Goal: Task Accomplishment & Management: Complete application form

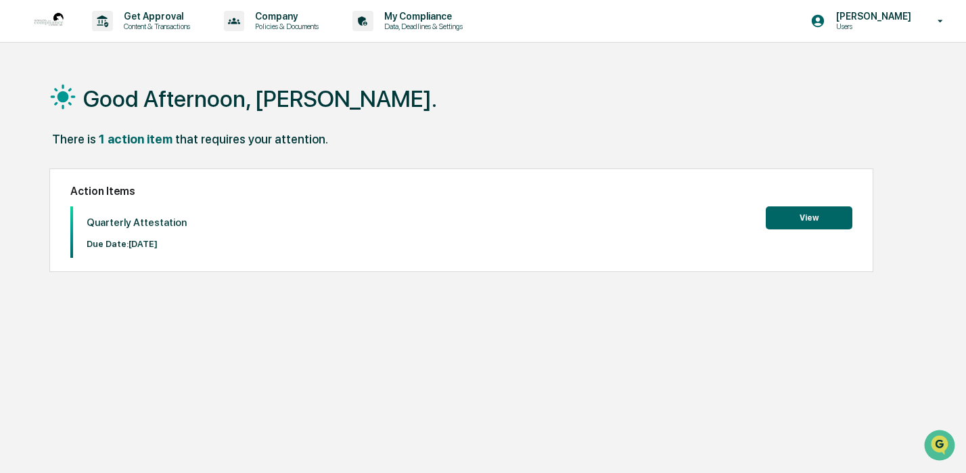
click at [801, 216] on button "View" at bounding box center [809, 217] width 87 height 23
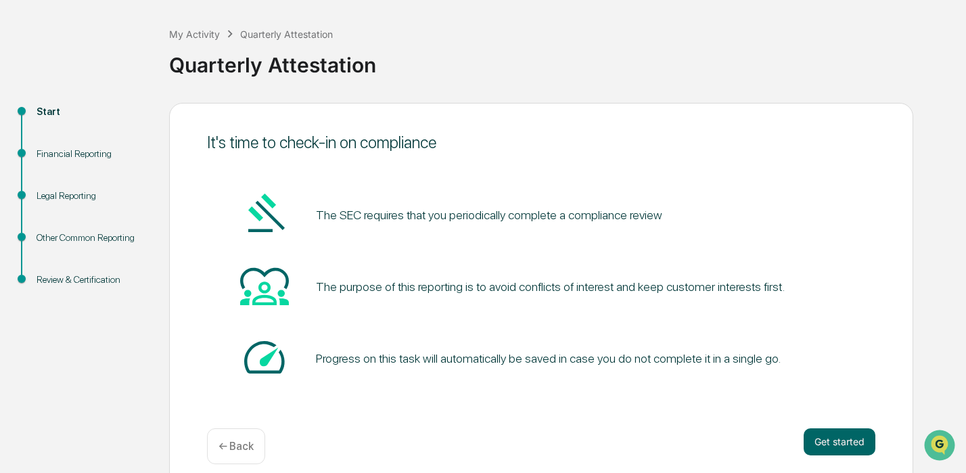
scroll to position [72, 0]
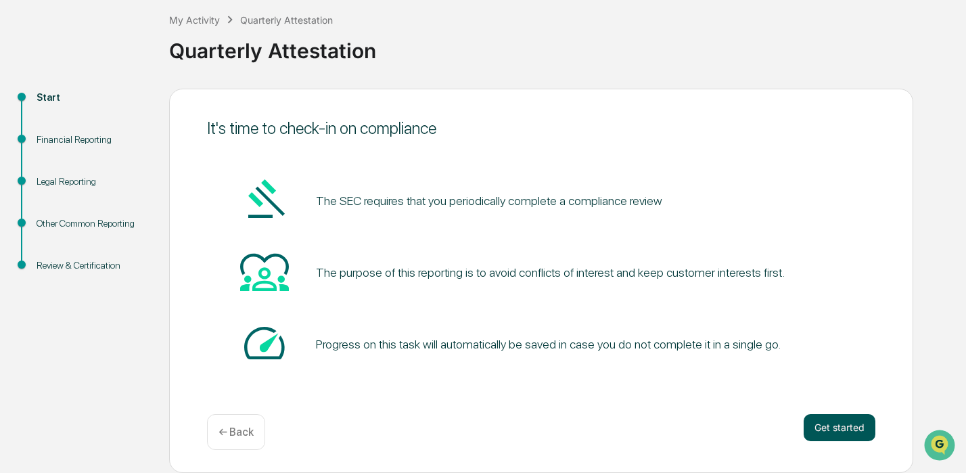
click at [825, 434] on button "Get started" at bounding box center [840, 427] width 72 height 27
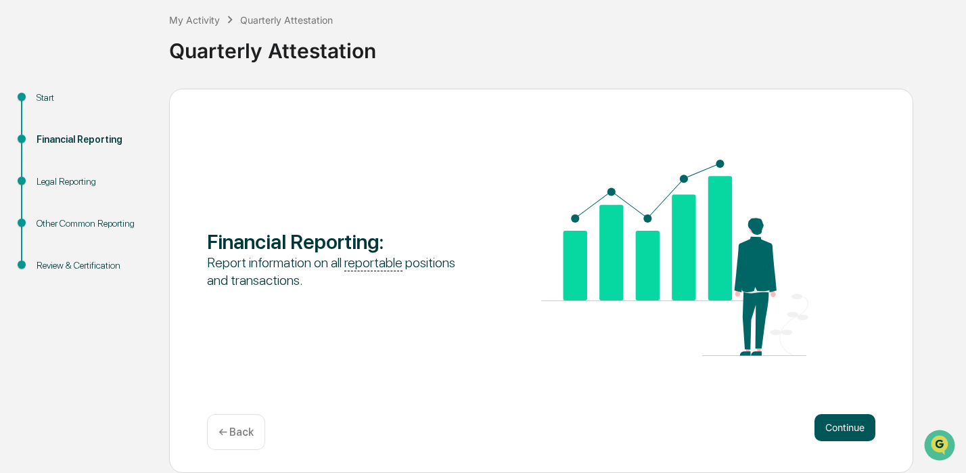
click at [865, 427] on button "Continue" at bounding box center [844, 427] width 61 height 27
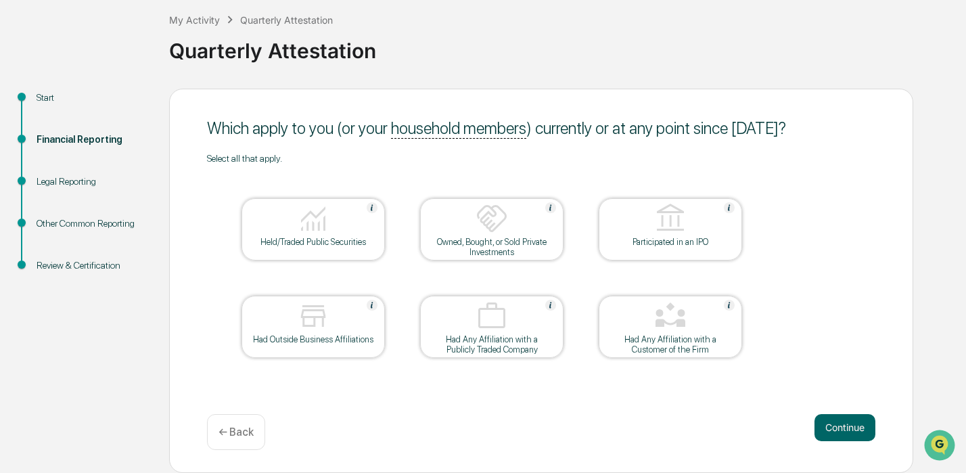
click at [297, 230] on img at bounding box center [313, 218] width 32 height 32
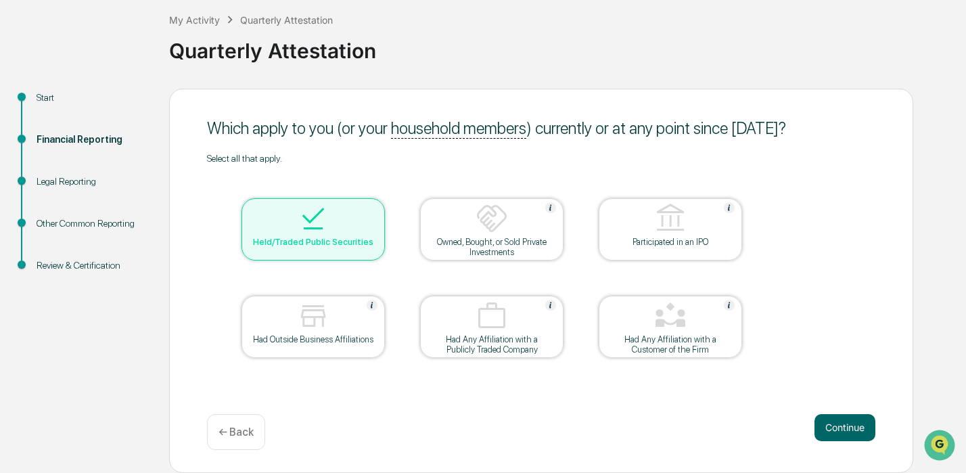
click at [317, 323] on img at bounding box center [313, 316] width 32 height 32
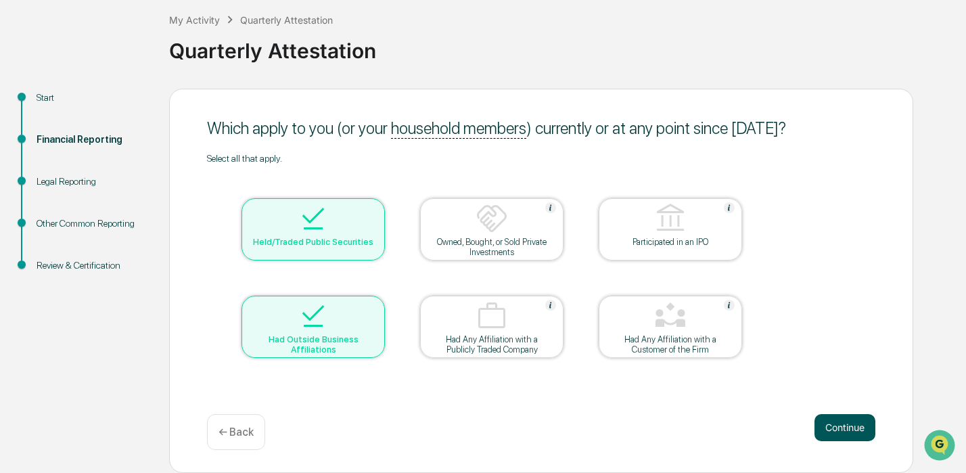
click at [845, 421] on button "Continue" at bounding box center [844, 427] width 61 height 27
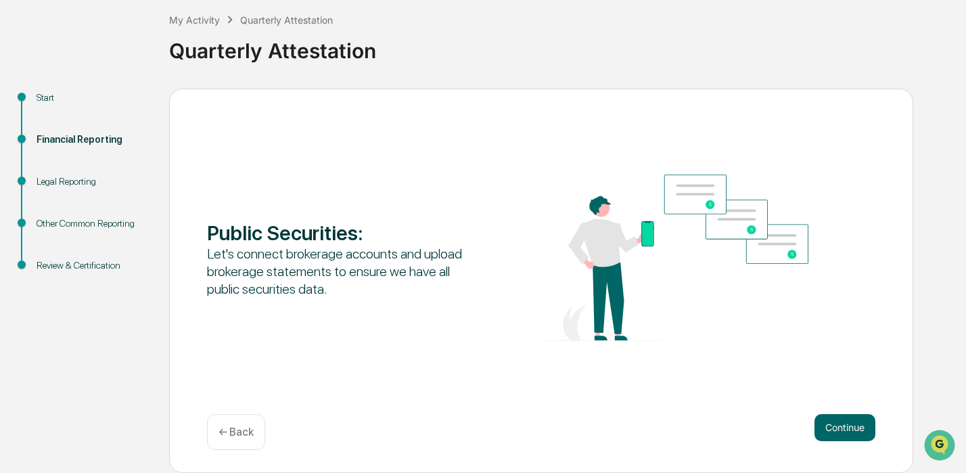
click at [845, 421] on button "Continue" at bounding box center [844, 427] width 61 height 27
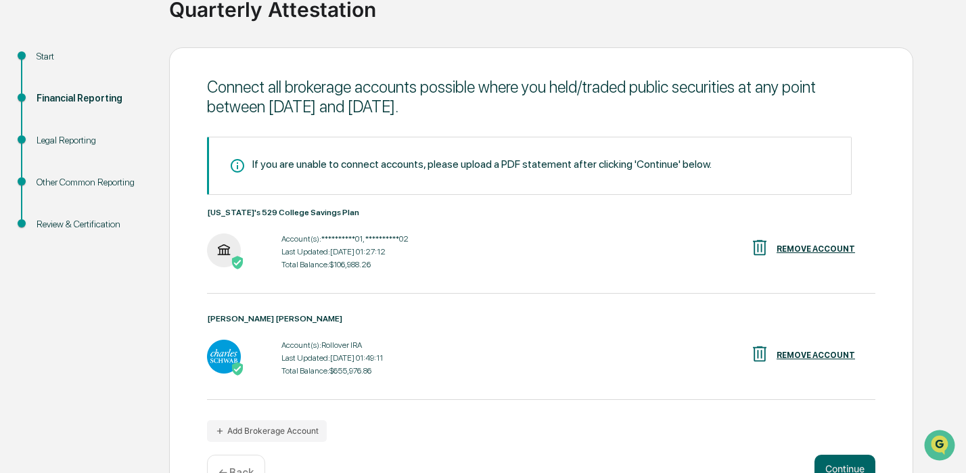
scroll to position [154, 0]
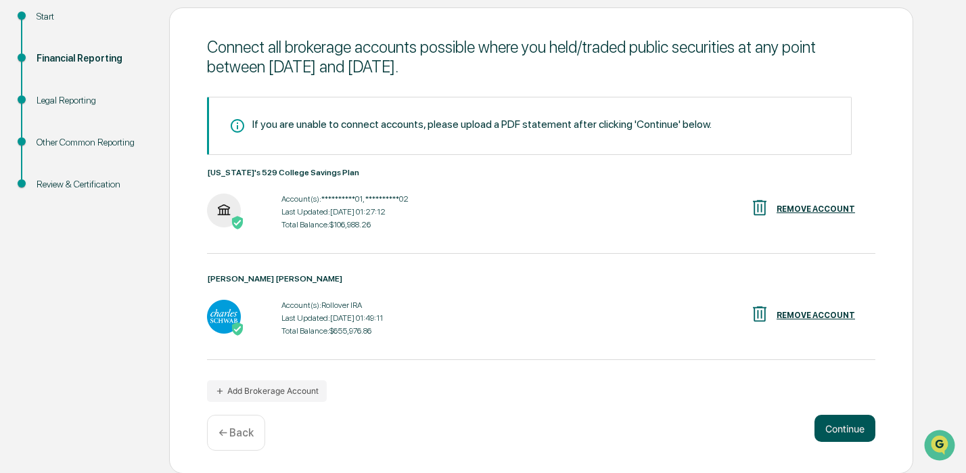
click at [833, 421] on button "Continue" at bounding box center [844, 428] width 61 height 27
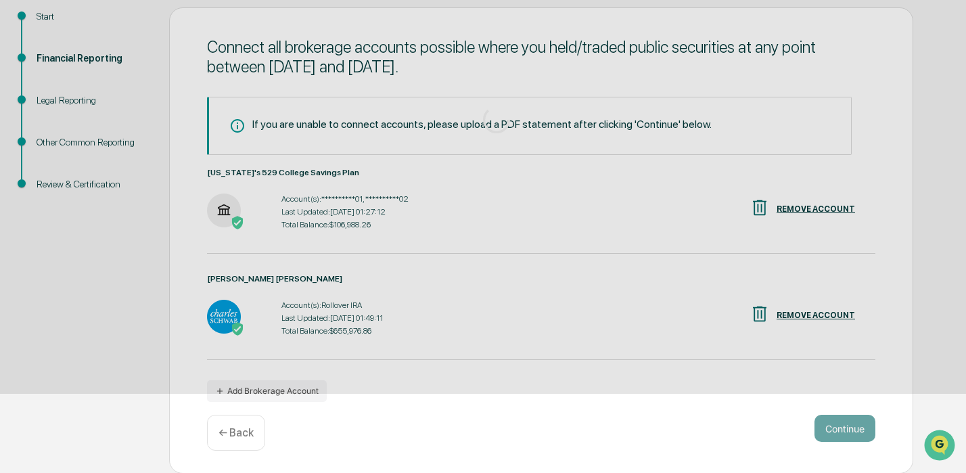
scroll to position [72, 0]
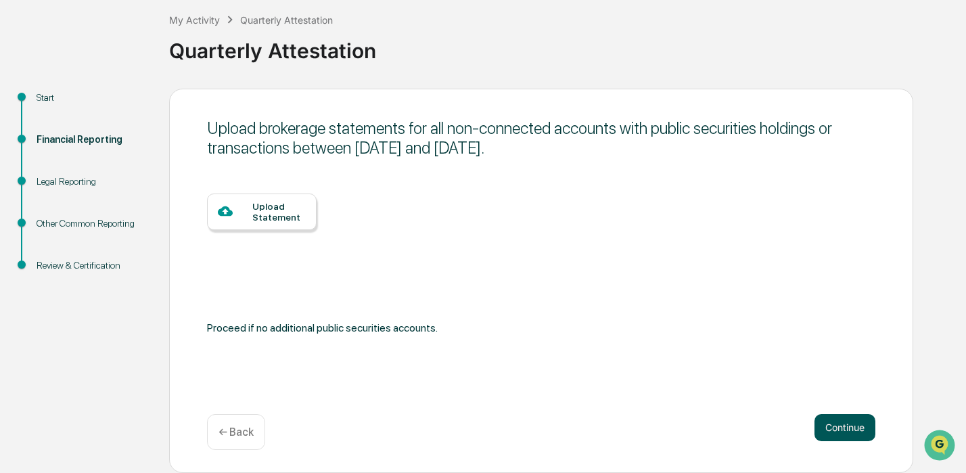
click at [849, 427] on button "Continue" at bounding box center [844, 427] width 61 height 27
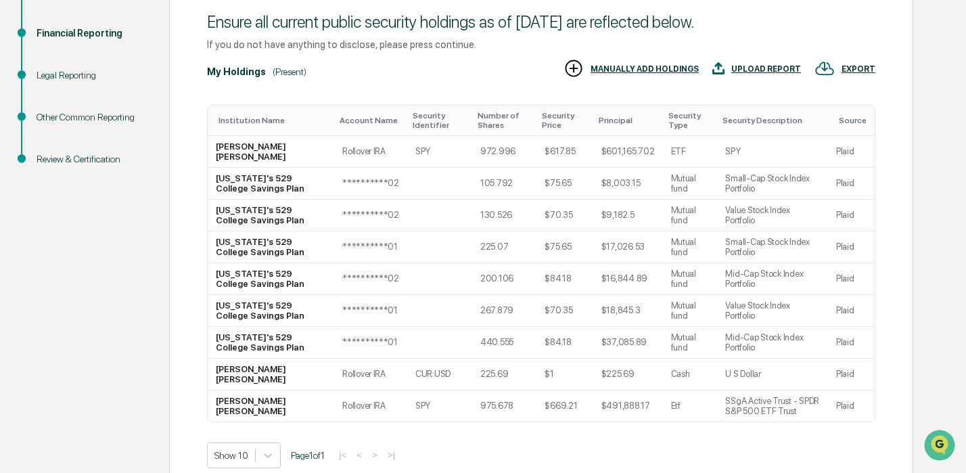
scroll to position [225, 0]
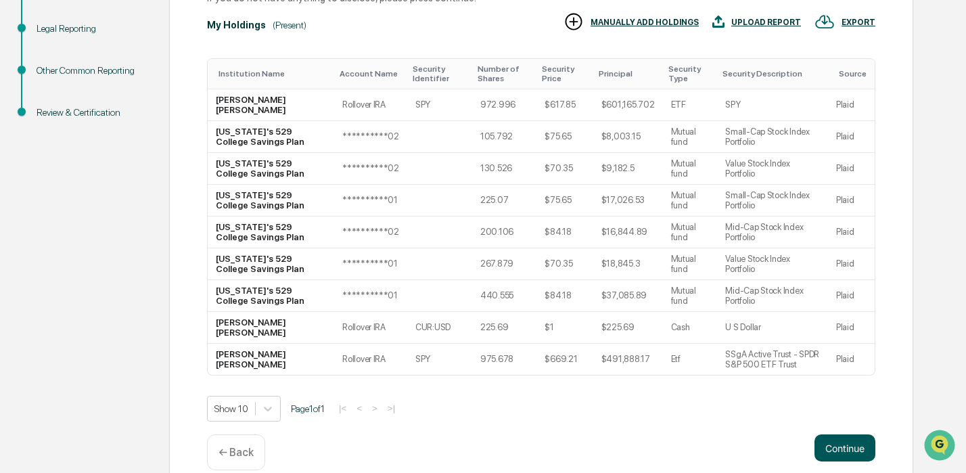
click at [829, 434] on button "Continue" at bounding box center [844, 447] width 61 height 27
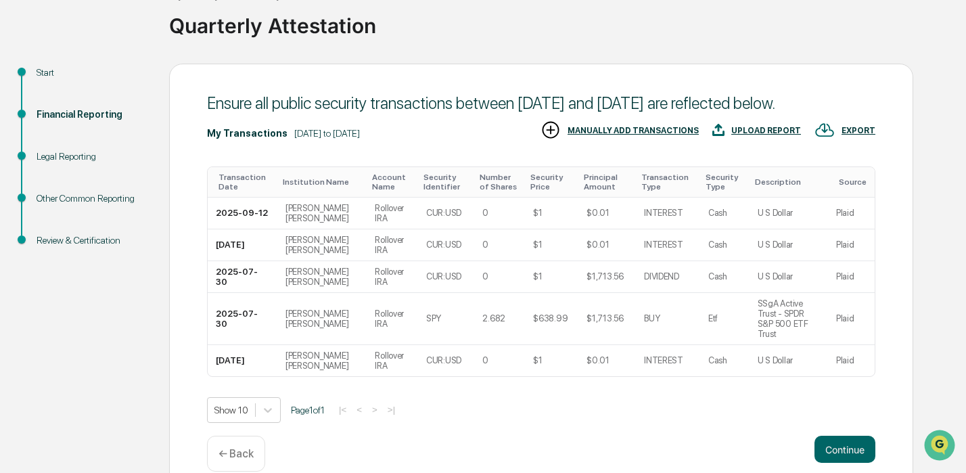
scroll to position [120, 0]
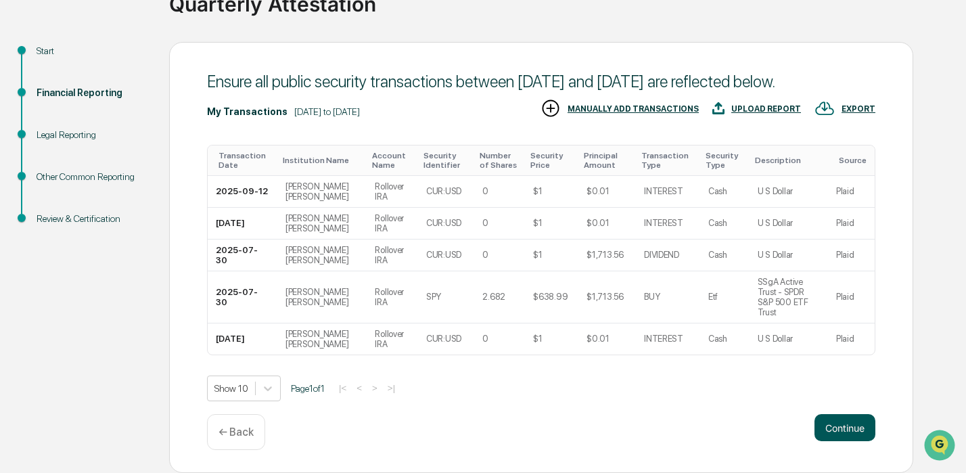
click at [836, 428] on button "Continue" at bounding box center [844, 427] width 61 height 27
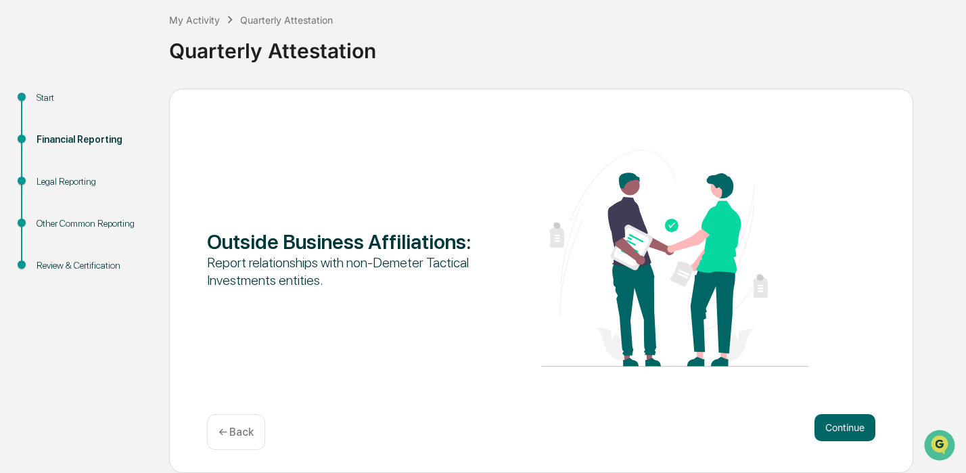
scroll to position [72, 0]
click at [848, 429] on button "Continue" at bounding box center [844, 427] width 61 height 27
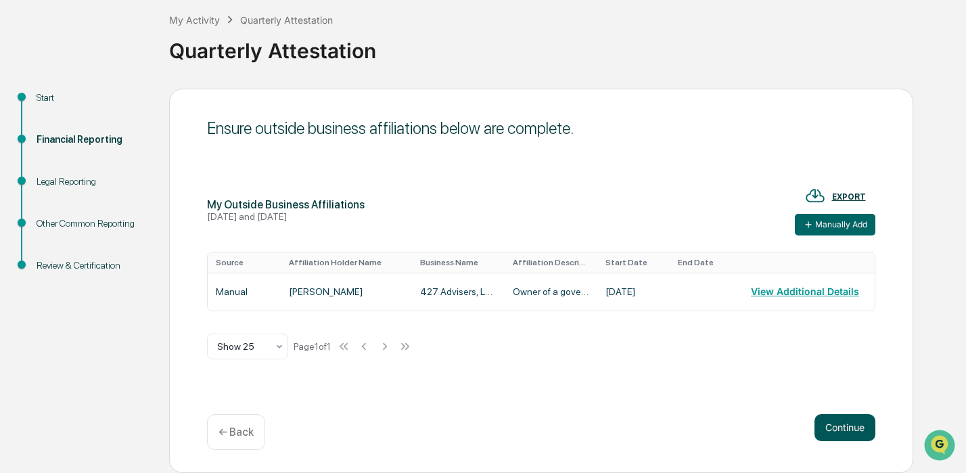
click at [847, 427] on button "Continue" at bounding box center [844, 427] width 61 height 27
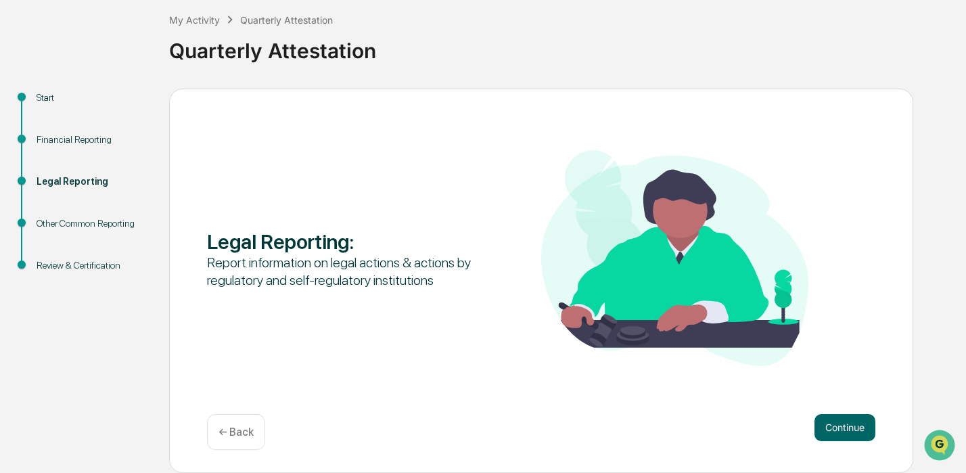
click at [847, 427] on button "Continue" at bounding box center [844, 427] width 61 height 27
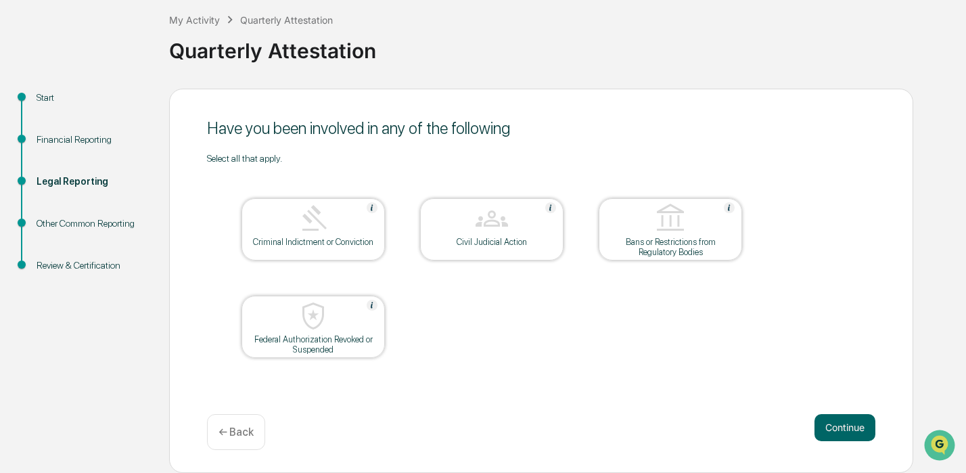
click at [847, 427] on button "Continue" at bounding box center [844, 427] width 61 height 27
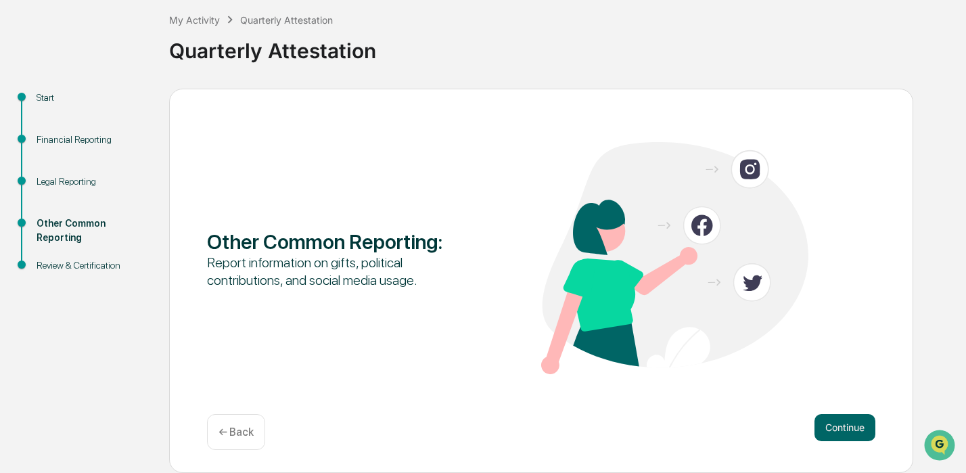
click at [847, 427] on button "Continue" at bounding box center [844, 427] width 61 height 27
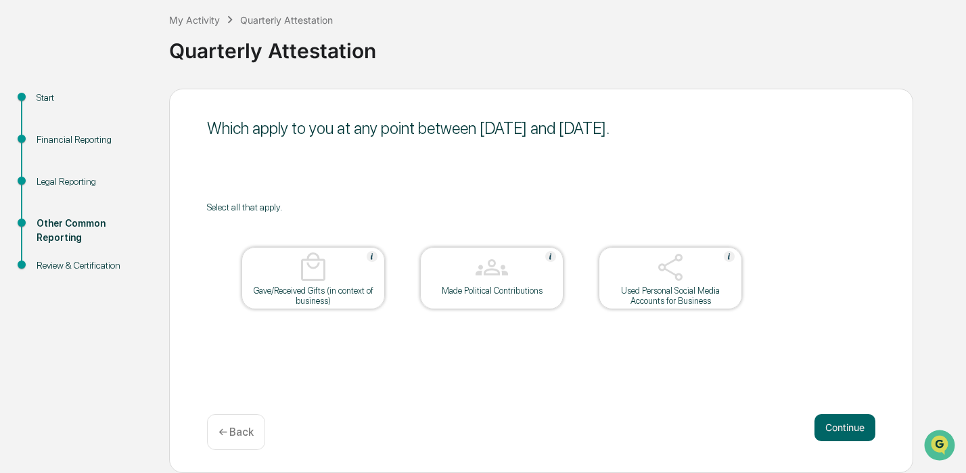
click at [847, 427] on button "Continue" at bounding box center [844, 427] width 61 height 27
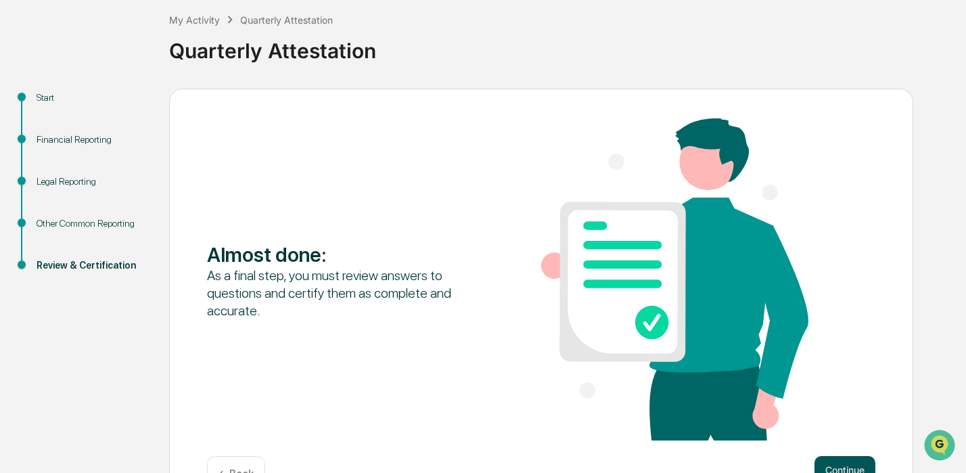
click at [846, 464] on button "Continue" at bounding box center [844, 469] width 61 height 27
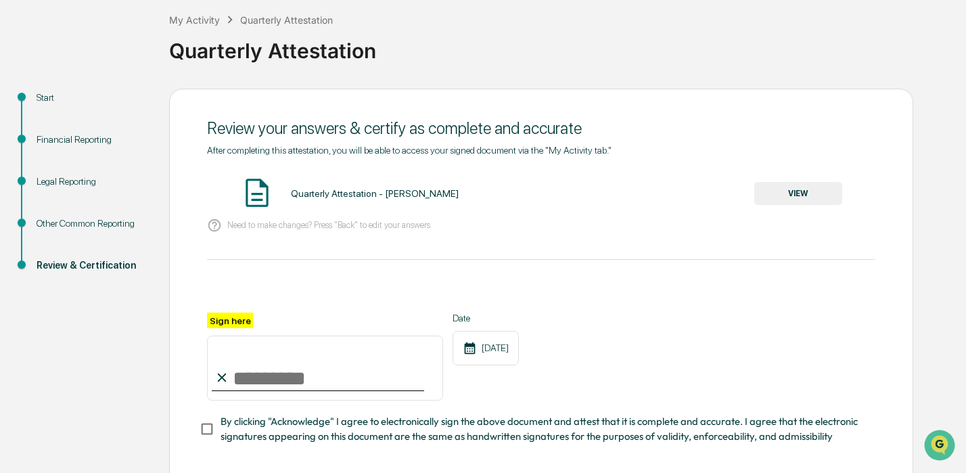
click at [275, 371] on input "Sign here" at bounding box center [325, 367] width 236 height 65
type input "**********"
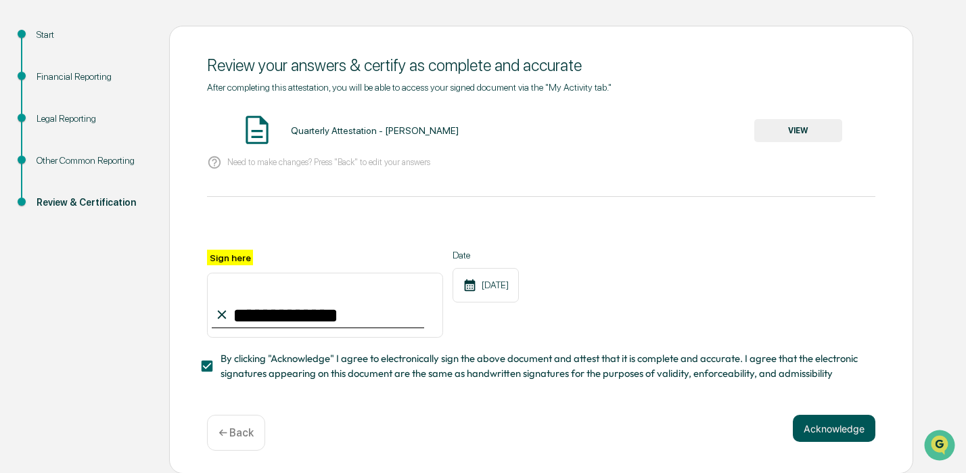
click at [823, 423] on button "Acknowledge" at bounding box center [834, 428] width 83 height 27
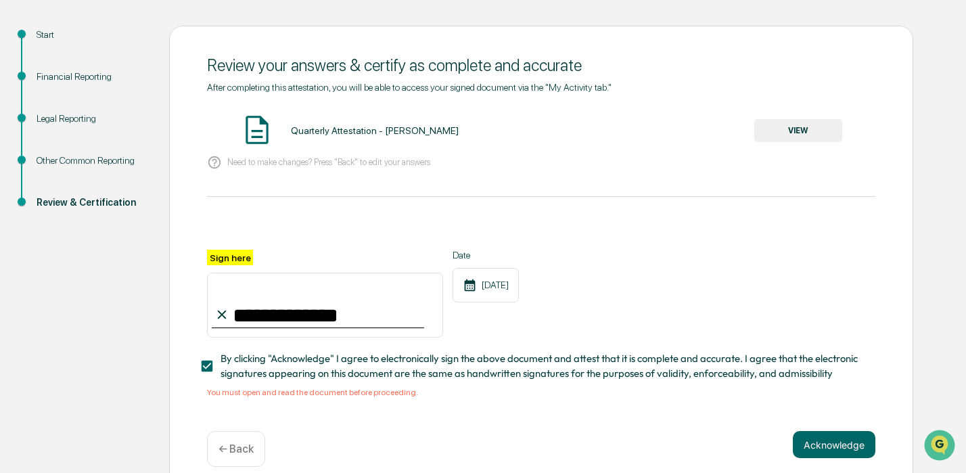
click at [812, 129] on button "VIEW" at bounding box center [798, 130] width 88 height 23
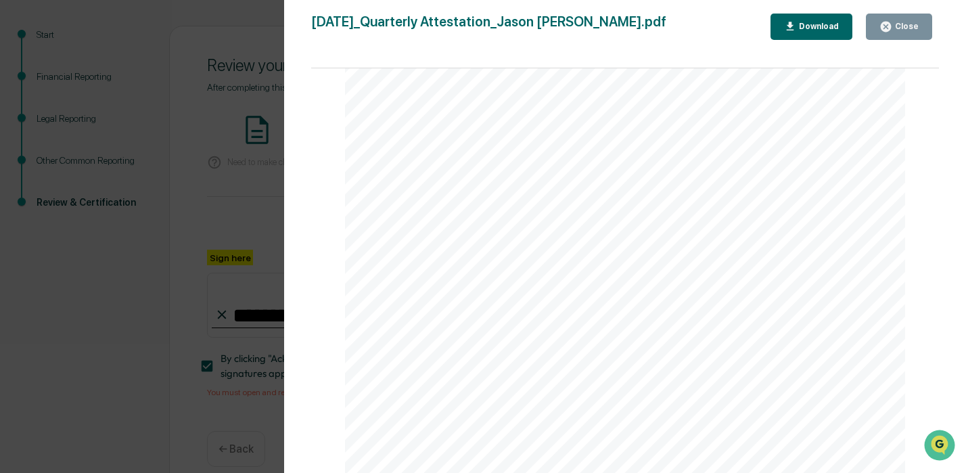
scroll to position [152, 0]
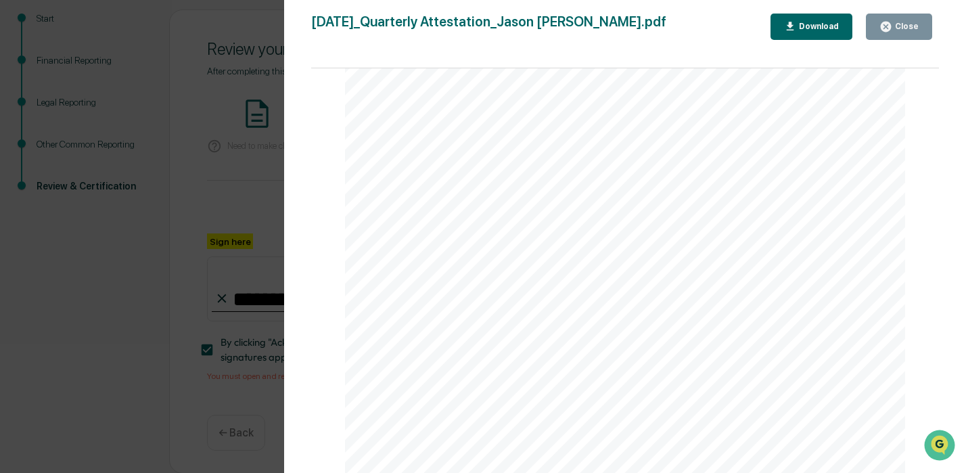
click at [891, 30] on icon "button" at bounding box center [885, 26] width 13 height 13
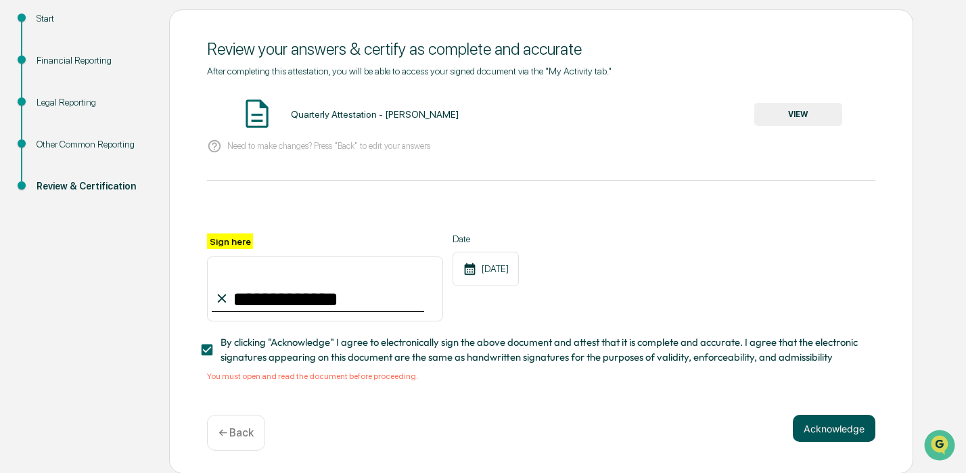
click at [826, 423] on button "Acknowledge" at bounding box center [834, 428] width 83 height 27
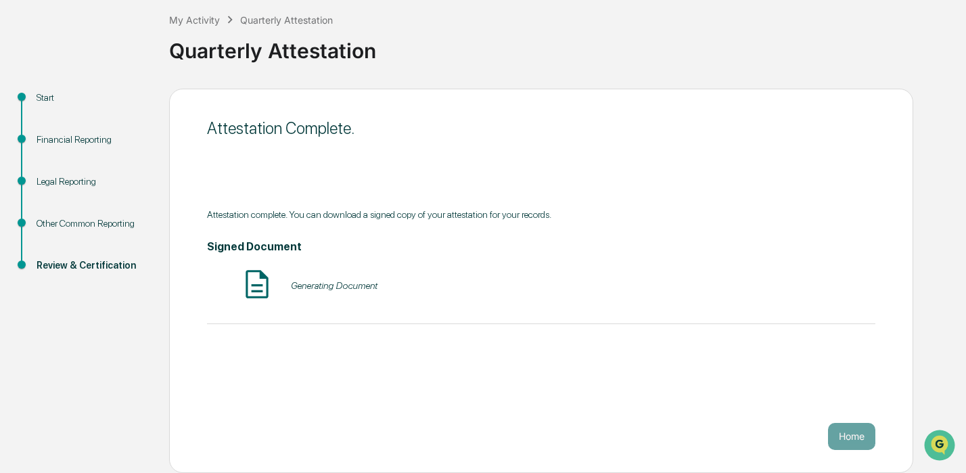
scroll to position [72, 0]
click at [850, 437] on button "Home" at bounding box center [851, 436] width 47 height 27
